Goal: Obtain resource: Download file/media

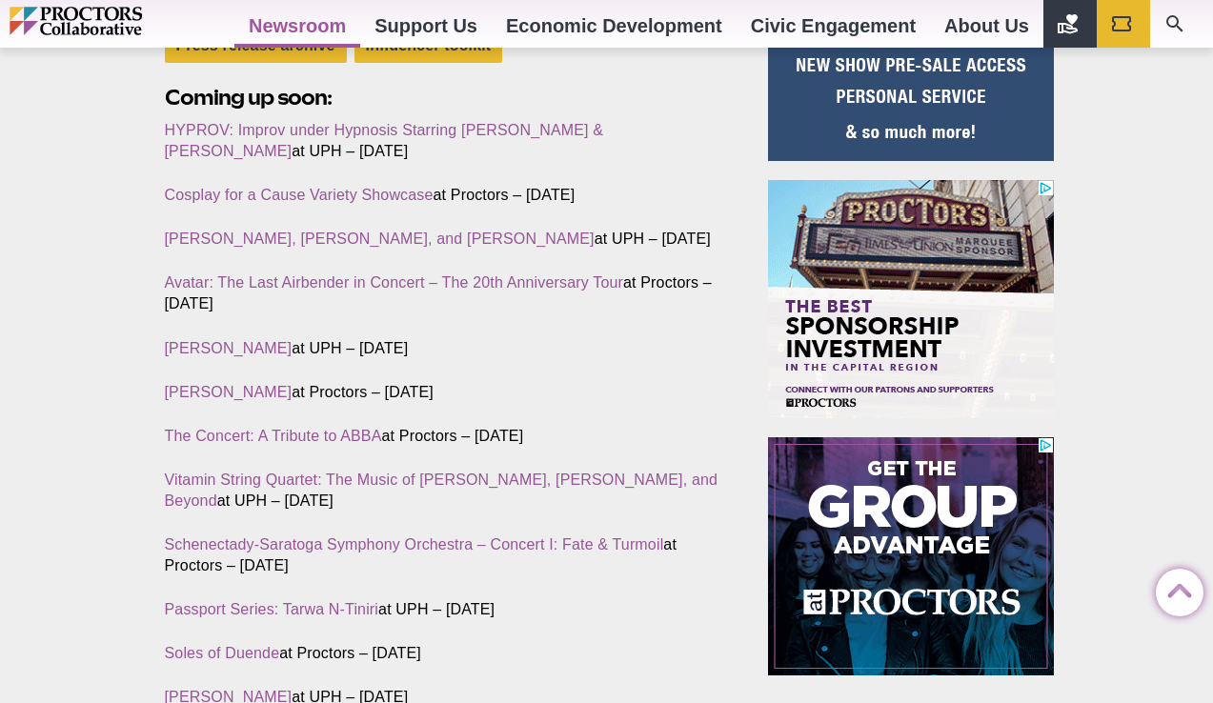
scroll to position [475, 0]
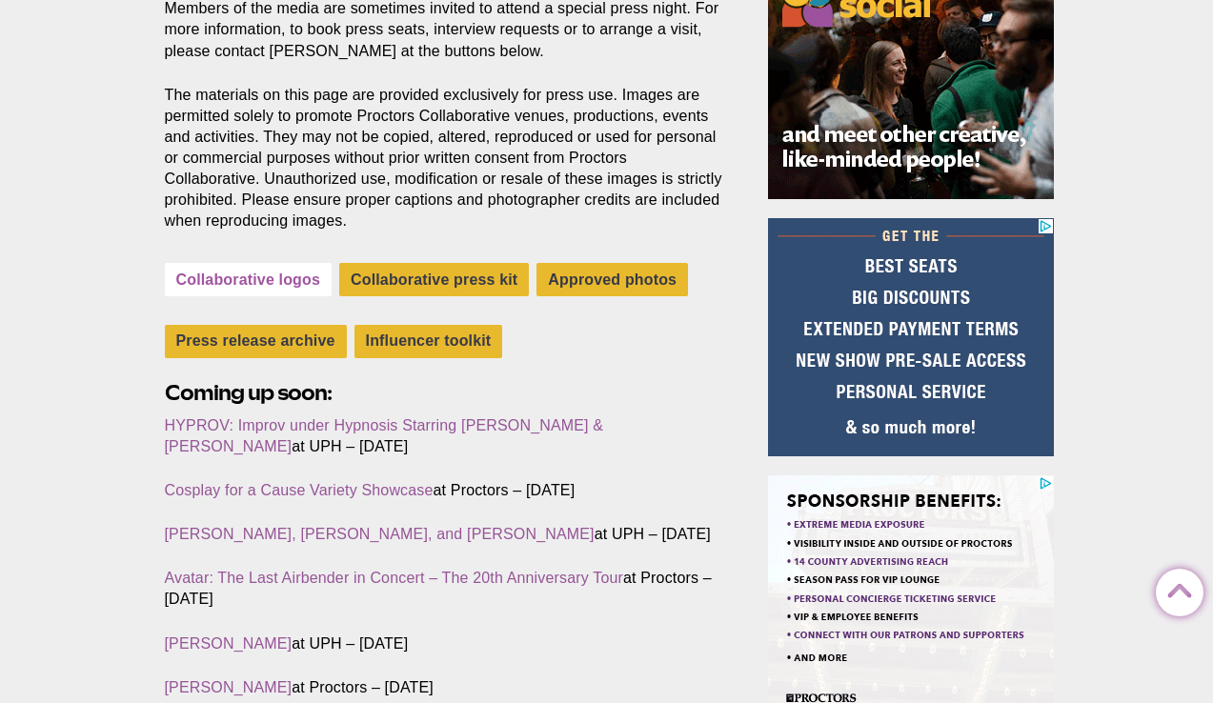
click at [295, 266] on link "Collaborative logos" at bounding box center [249, 279] width 168 height 33
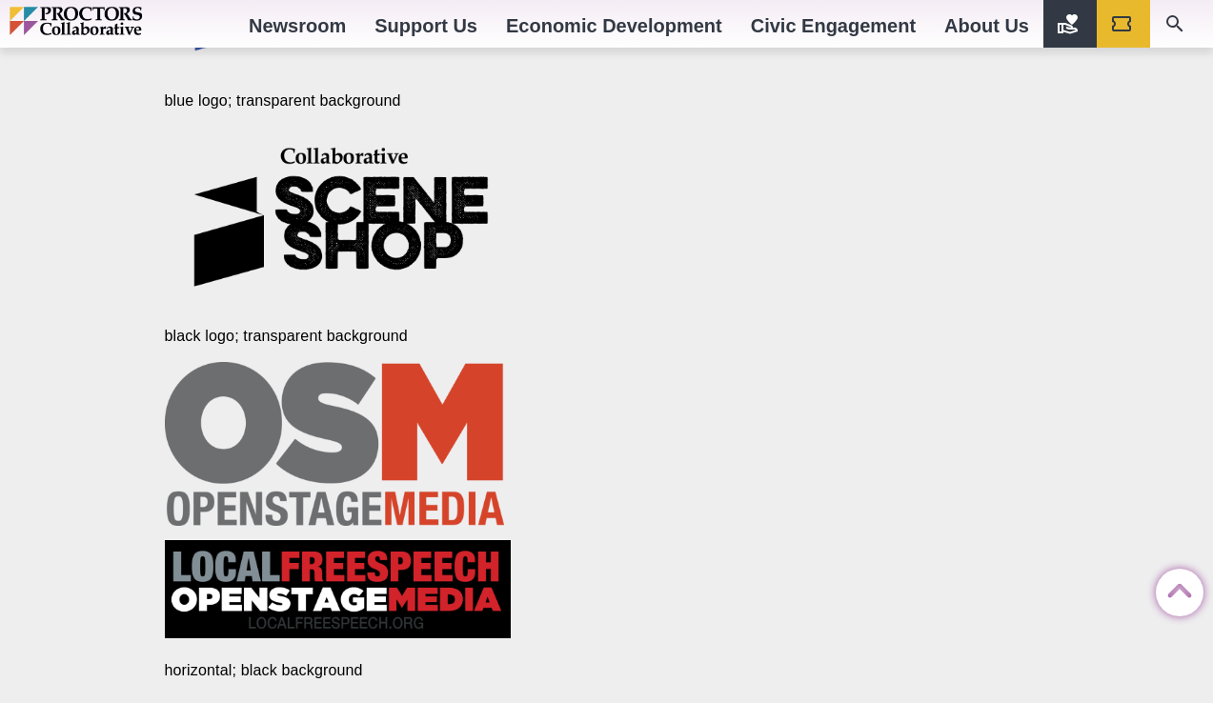
scroll to position [4545, 0]
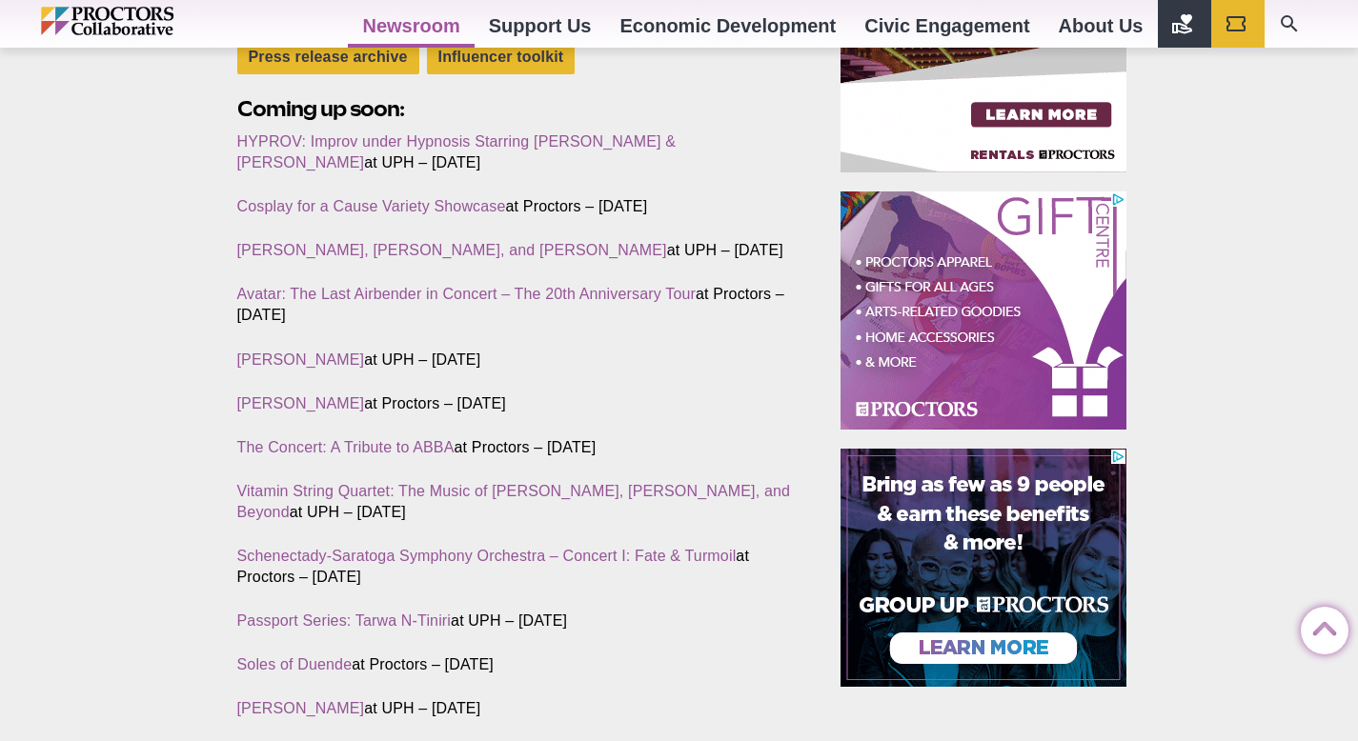
scroll to position [755, 0]
